Goal: Task Accomplishment & Management: Manage account settings

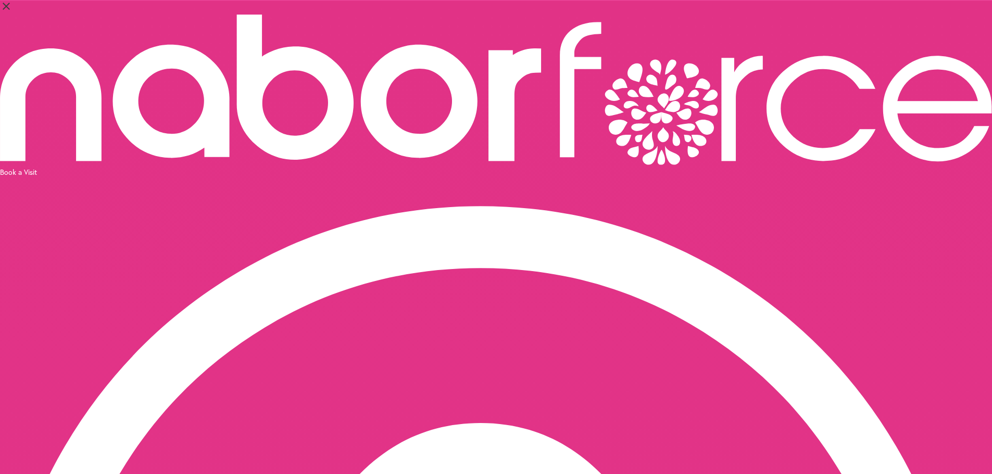
select select "*"
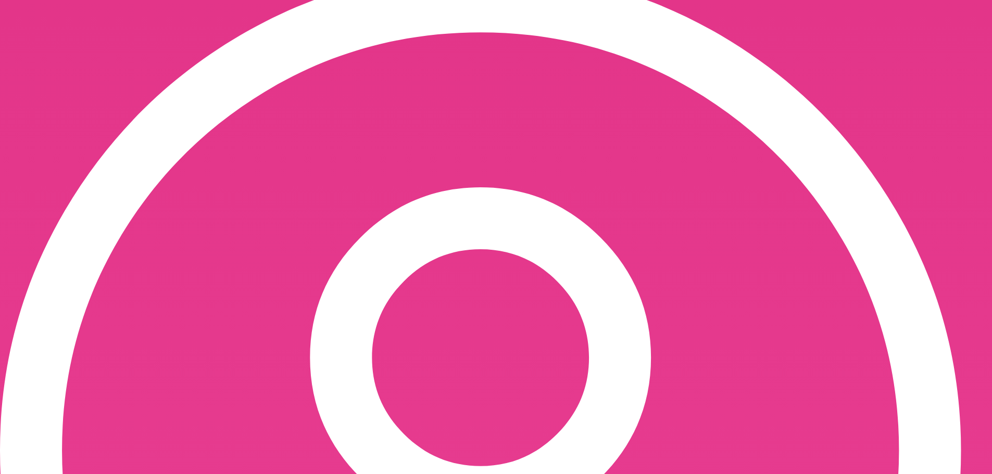
scroll to position [260, 0]
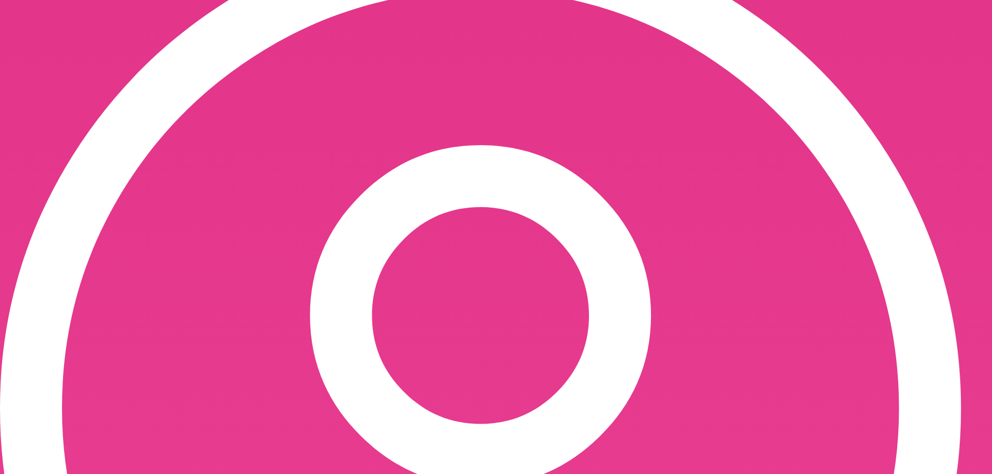
scroll to position [297, 0]
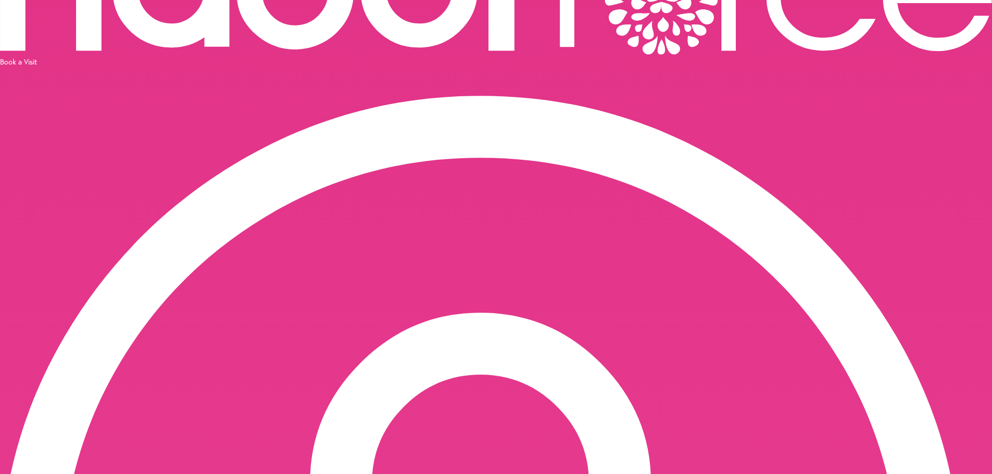
scroll to position [0, 0]
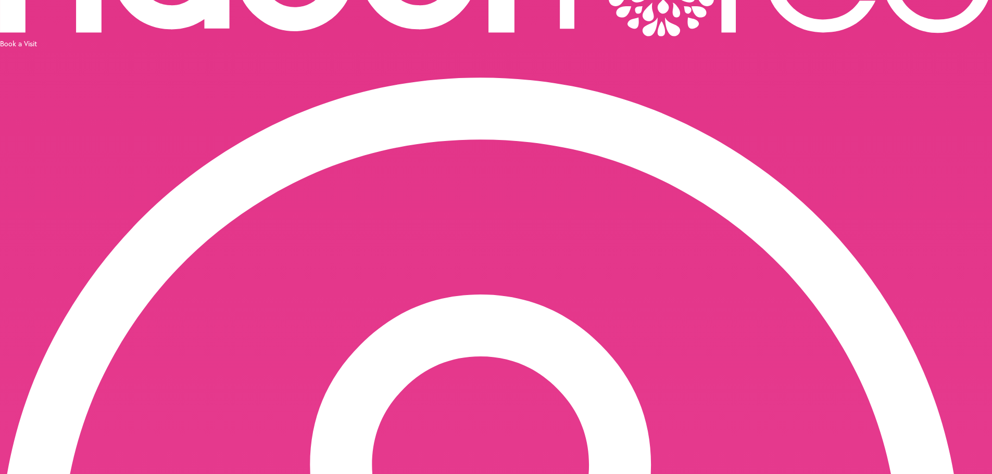
scroll to position [208, 0]
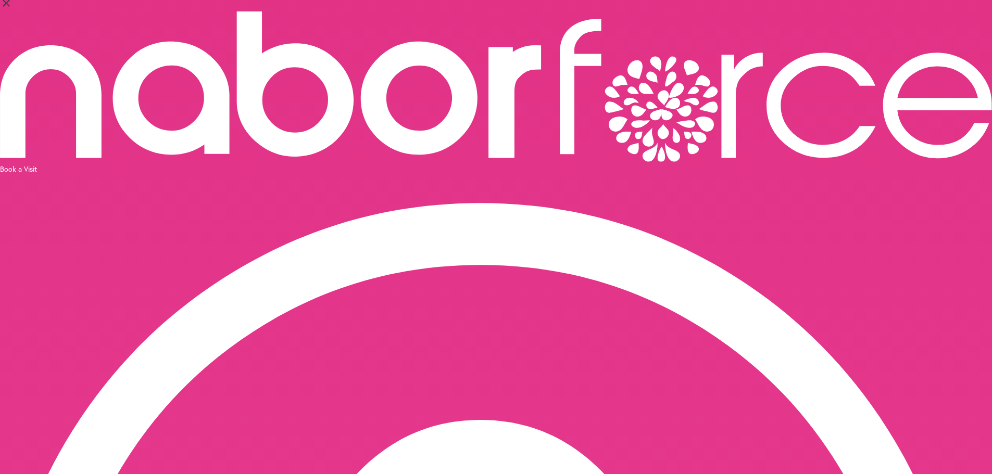
scroll to position [0, 0]
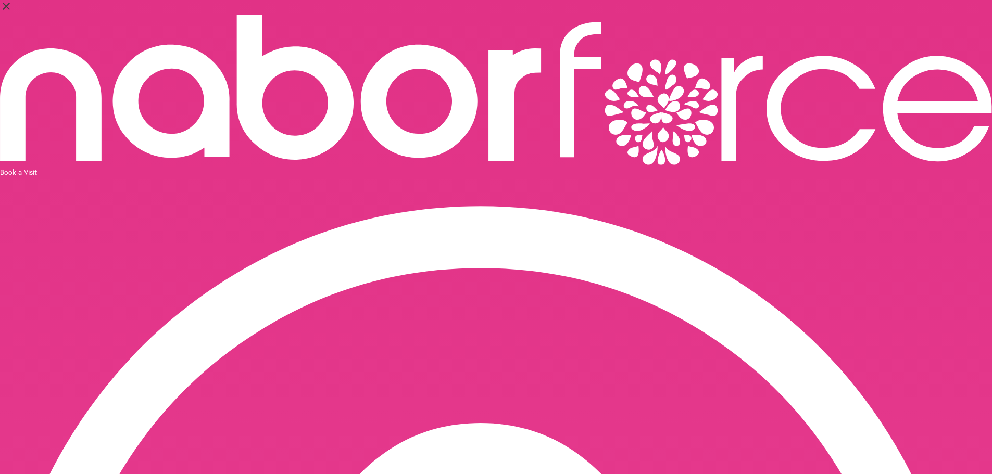
drag, startPoint x: 392, startPoint y: 336, endPoint x: 402, endPoint y: 265, distance: 72.1
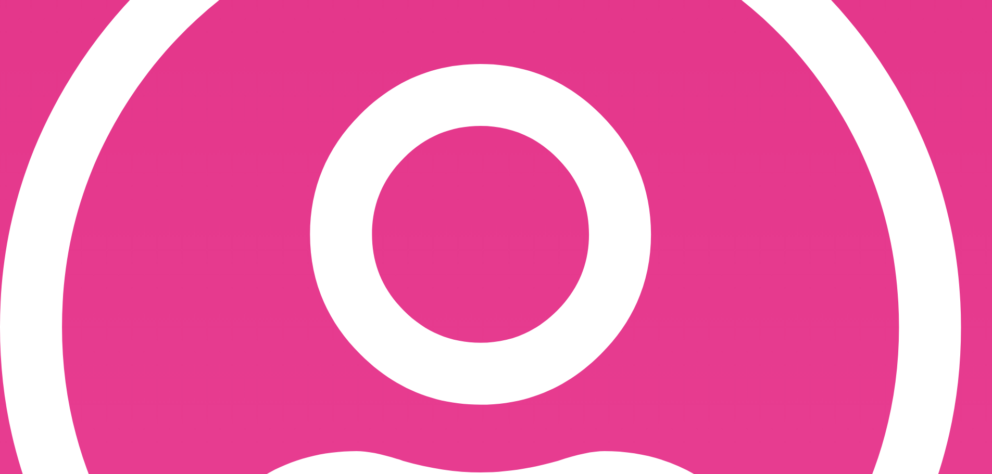
scroll to position [379, 0]
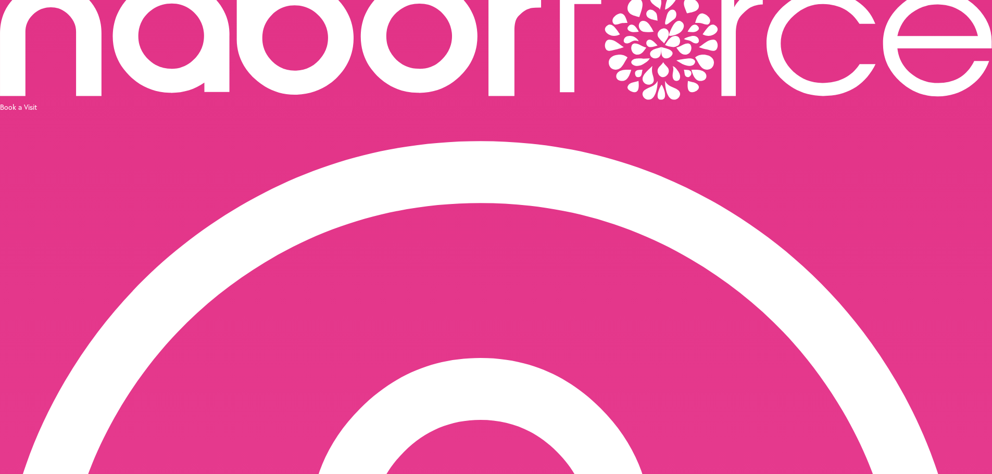
scroll to position [269, 0]
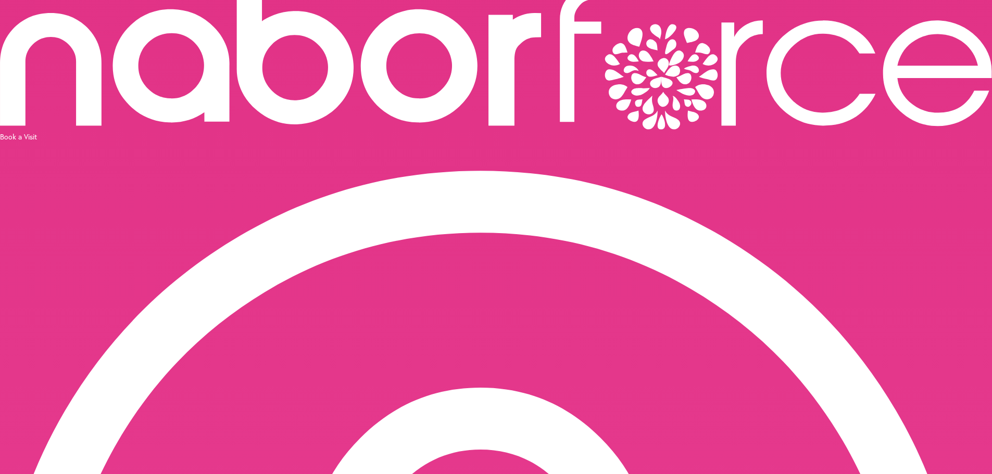
scroll to position [32, 0]
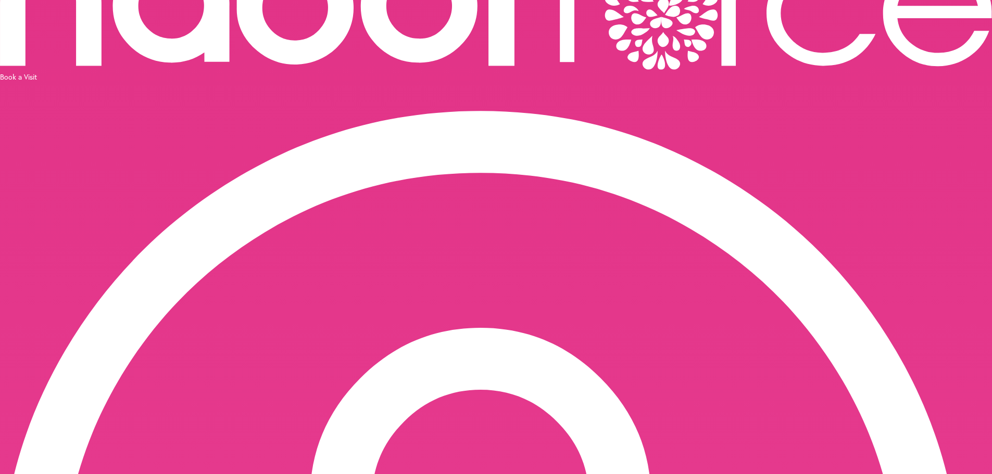
scroll to position [85, 0]
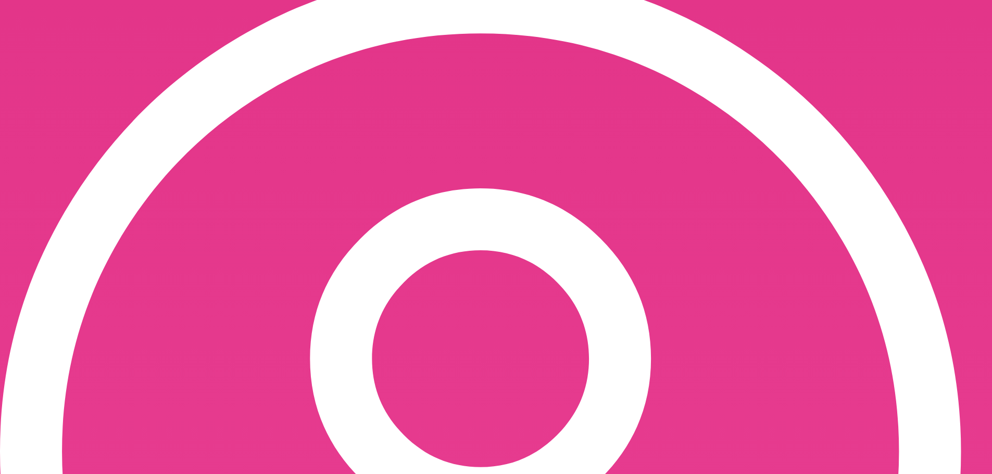
scroll to position [269, 0]
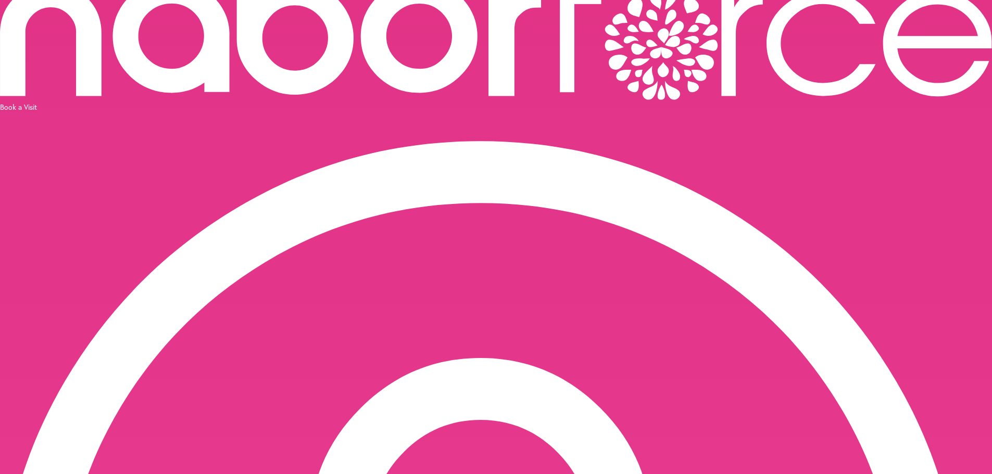
scroll to position [249, 0]
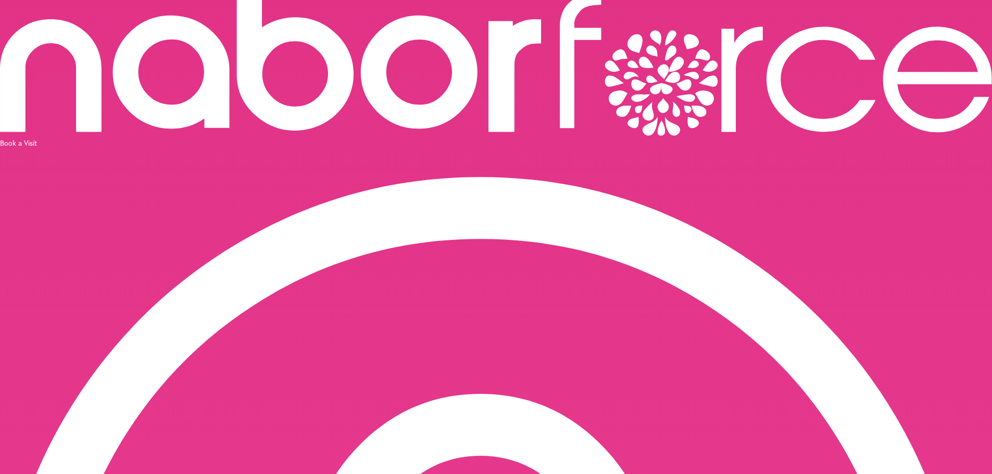
scroll to position [36, 0]
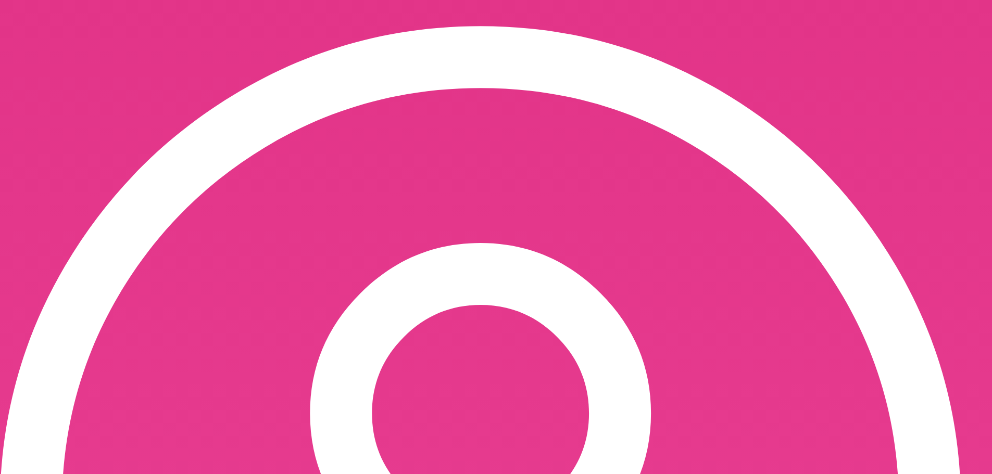
scroll to position [24, 0]
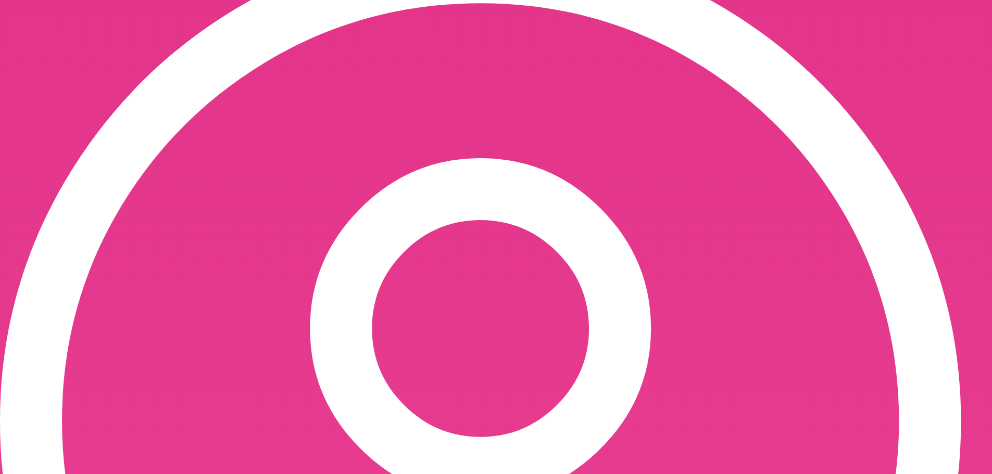
scroll to position [269, 0]
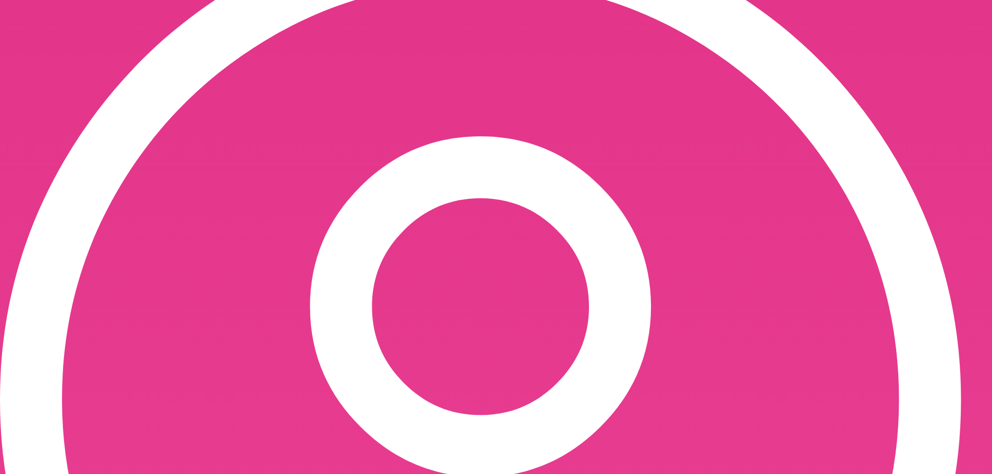
scroll to position [297, 0]
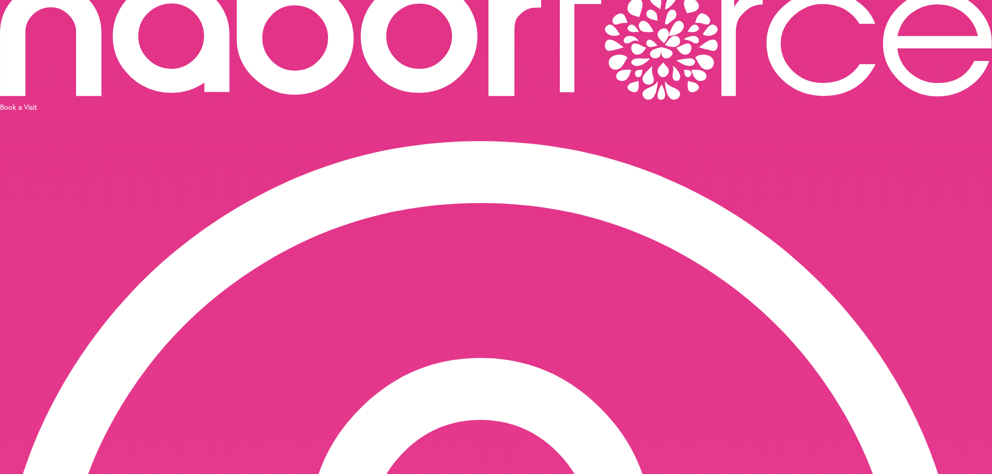
scroll to position [269, 0]
